Goal: Task Accomplishment & Management: Manage account settings

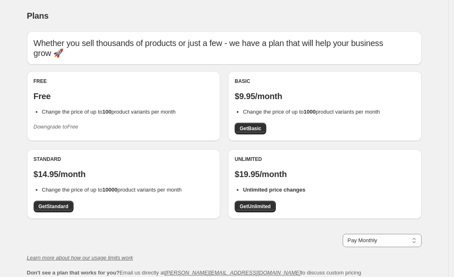
click at [88, 129] on div "Free Free Change the price of up to 100 product variants per month Downgrade to…" at bounding box center [124, 106] width 180 height 56
click at [64, 130] on icon "Downgrade to Free" at bounding box center [56, 127] width 45 height 6
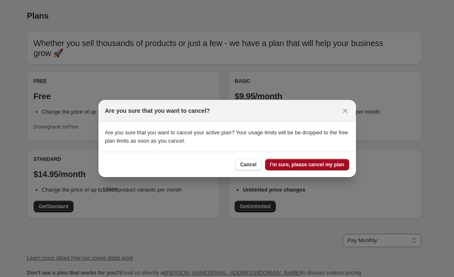
click at [307, 163] on span "I'm sure, please cancel my plan" at bounding box center [307, 164] width 74 height 7
